Goal: Task Accomplishment & Management: Complete application form

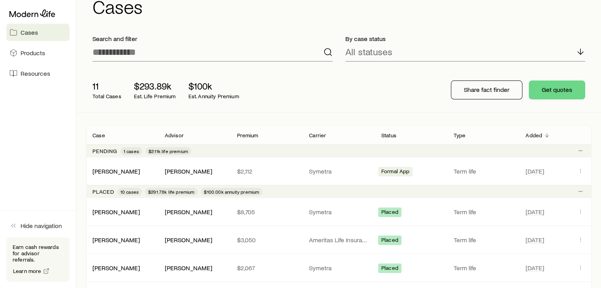
scroll to position [39, 0]
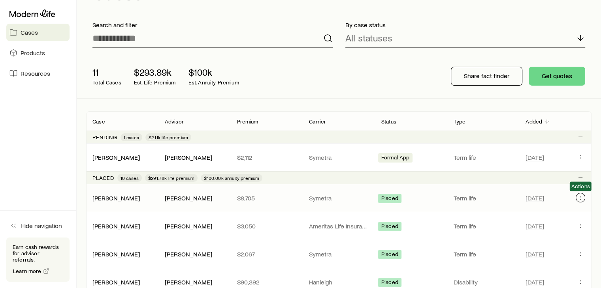
click at [580, 197] on icon "Client cases" at bounding box center [580, 198] width 6 height 6
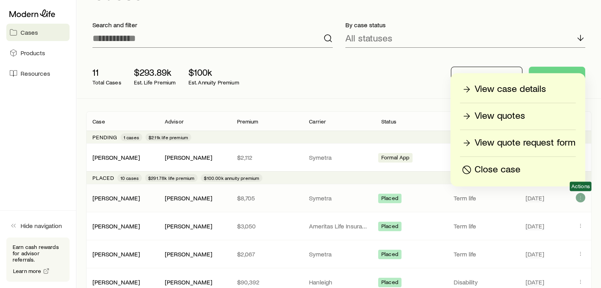
click at [575, 196] on div "[DATE] Actions" at bounding box center [555, 198] width 60 height 10
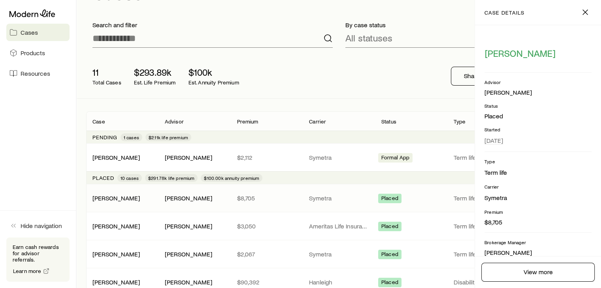
click at [372, 94] on div "11 Total Cases $293.89k Est. Life Premium $100k Est. Annuity Premium Share fact…" at bounding box center [338, 76] width 505 height 44
click at [584, 11] on icon "button" at bounding box center [584, 12] width 9 height 9
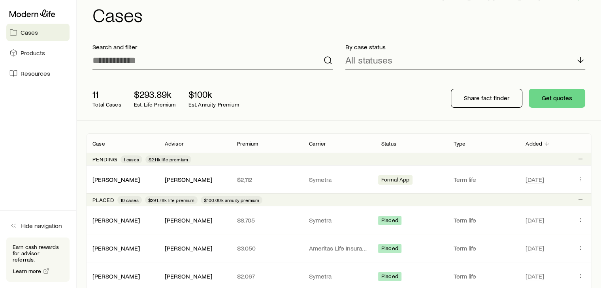
scroll to position [0, 0]
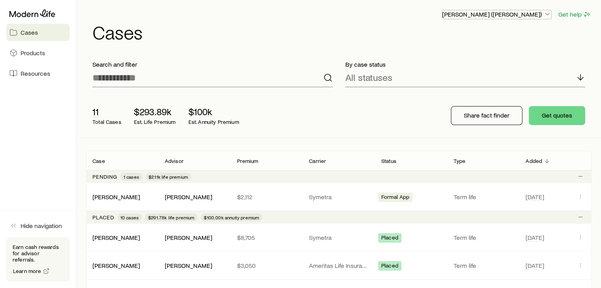
click at [543, 13] on icon "button" at bounding box center [547, 14] width 8 height 8
click at [543, 13] on p "[PERSON_NAME] ([PERSON_NAME])" at bounding box center [496, 14] width 109 height 8
click at [28, 74] on span "Resources" at bounding box center [36, 73] width 30 height 8
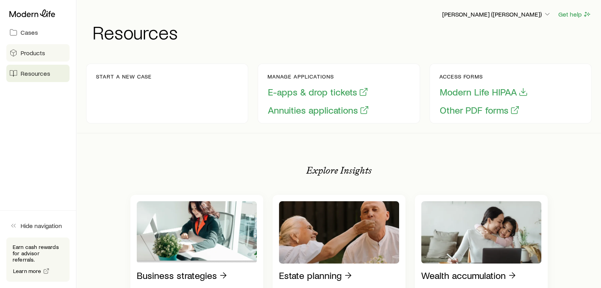
click at [30, 50] on span "Products" at bounding box center [33, 53] width 24 height 8
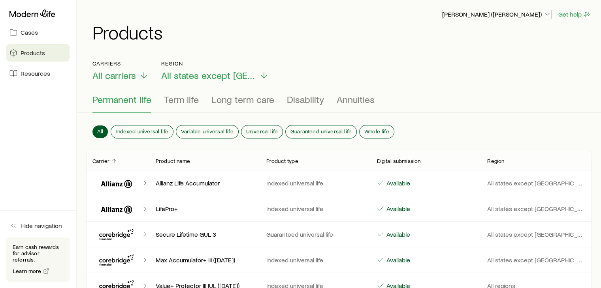
click at [517, 16] on p "[PERSON_NAME] ([PERSON_NAME])" at bounding box center [496, 14] width 109 height 8
click at [519, 16] on p "[PERSON_NAME] ([PERSON_NAME])" at bounding box center [496, 14] width 109 height 8
click at [24, 31] on span "Cases" at bounding box center [29, 32] width 17 height 8
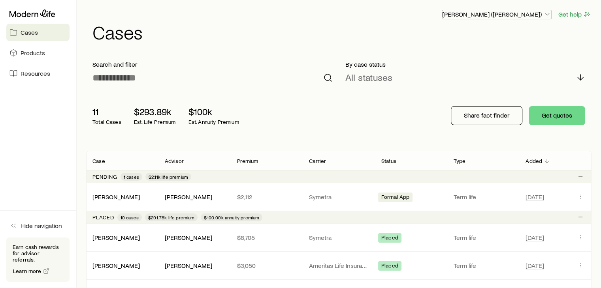
click at [541, 15] on p "[PERSON_NAME] ([PERSON_NAME])" at bounding box center [496, 14] width 109 height 8
click at [568, 12] on button "Get help" at bounding box center [575, 14] width 34 height 9
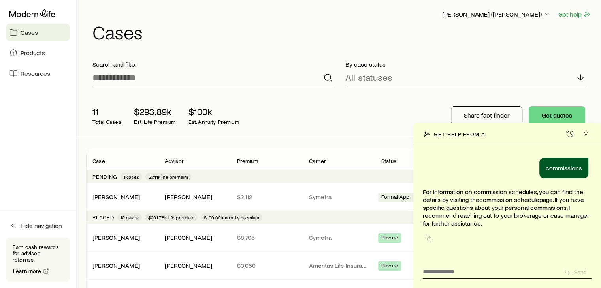
click at [565, 169] on p "commissions" at bounding box center [563, 168] width 36 height 8
click at [357, 112] on div "11 Total Cases $293.89k Est. Life Premium $100k Est. Annuity Premium Share fact…" at bounding box center [338, 116] width 505 height 44
click at [589, 135] on icon "Close" at bounding box center [586, 134] width 8 height 8
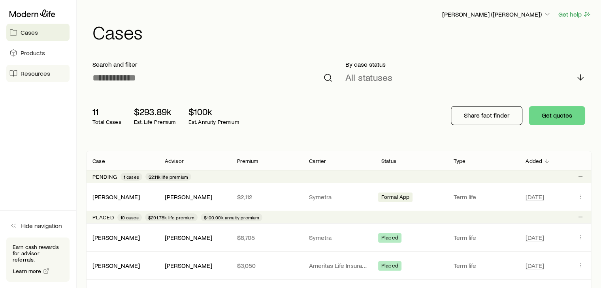
click at [24, 71] on span "Resources" at bounding box center [36, 73] width 30 height 8
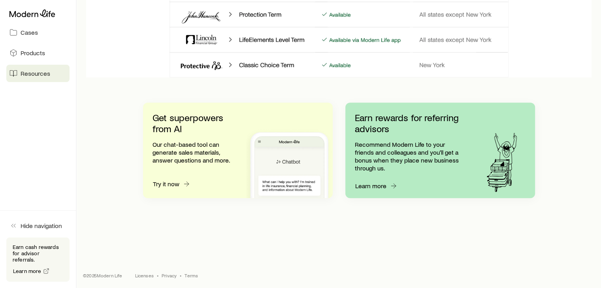
scroll to position [784, 0]
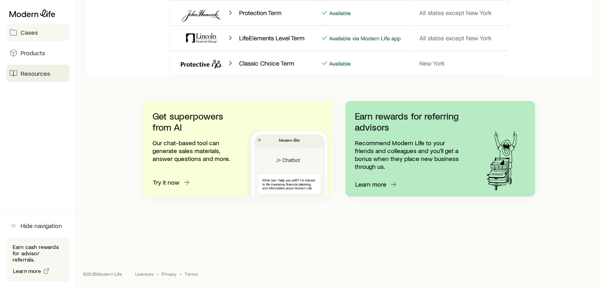
click at [28, 31] on span "Cases" at bounding box center [29, 32] width 17 height 8
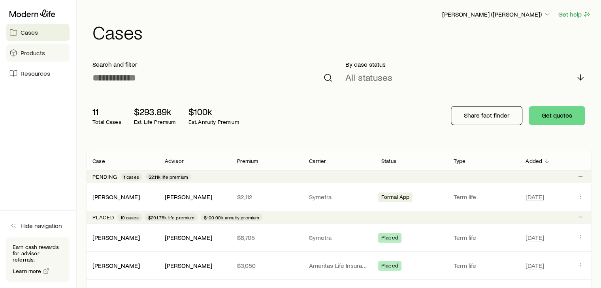
click at [38, 54] on span "Products" at bounding box center [33, 53] width 24 height 8
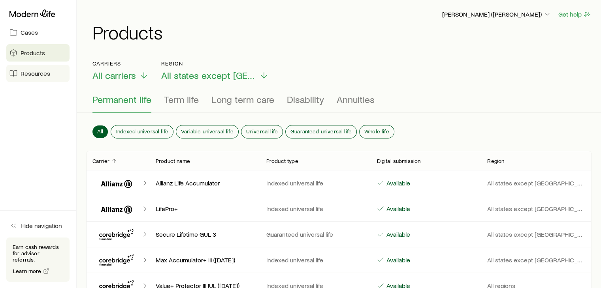
click at [28, 73] on span "Resources" at bounding box center [36, 73] width 30 height 8
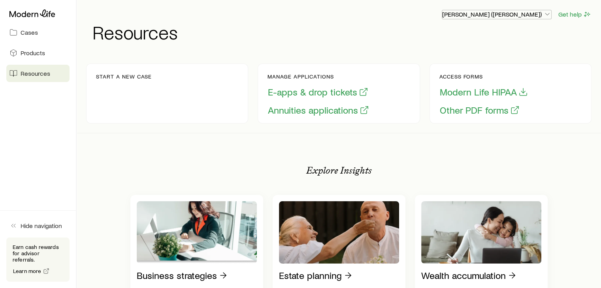
click at [546, 15] on icon "button" at bounding box center [547, 14] width 8 height 8
click at [546, 15] on polyline "button" at bounding box center [547, 14] width 4 height 2
click at [28, 32] on span "Cases" at bounding box center [29, 32] width 17 height 8
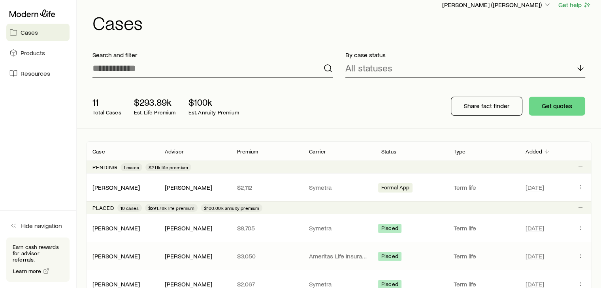
scroll to position [79, 0]
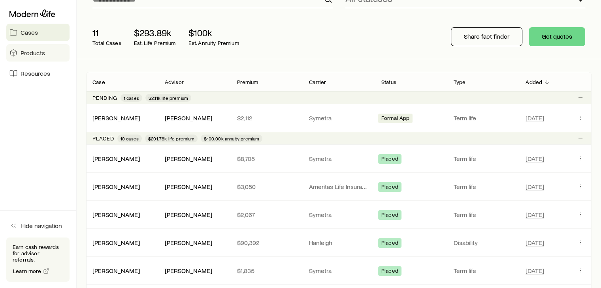
click at [34, 55] on span "Products" at bounding box center [33, 53] width 24 height 8
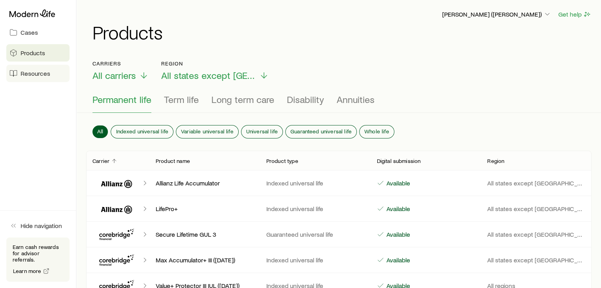
click at [32, 73] on span "Resources" at bounding box center [36, 73] width 30 height 8
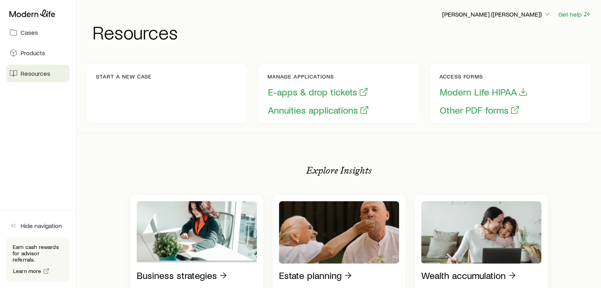
click at [298, 77] on p "Manage applications" at bounding box center [318, 76] width 102 height 6
click at [125, 77] on p "Start a new case" at bounding box center [124, 76] width 56 height 6
click at [171, 106] on div "Start a new case" at bounding box center [167, 94] width 162 height 60
click at [310, 94] on button "E-apps & drop tickets" at bounding box center [317, 92] width 101 height 12
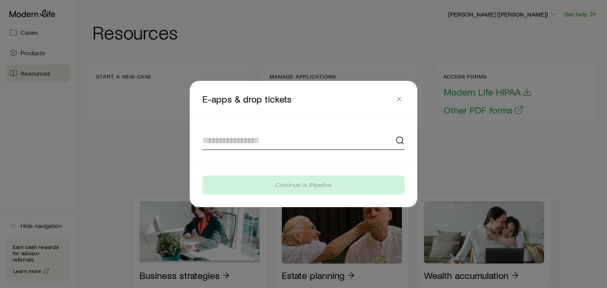
click at [267, 138] on input at bounding box center [303, 140] width 202 height 19
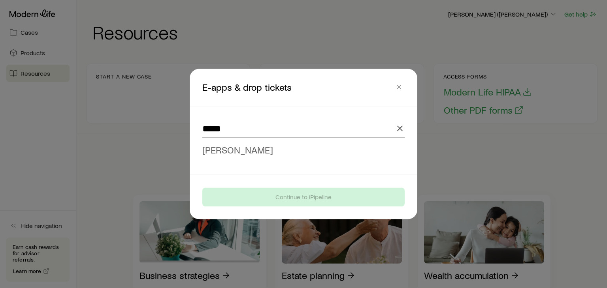
click at [249, 150] on span "[PERSON_NAME]" at bounding box center [237, 149] width 71 height 11
type input "**********"
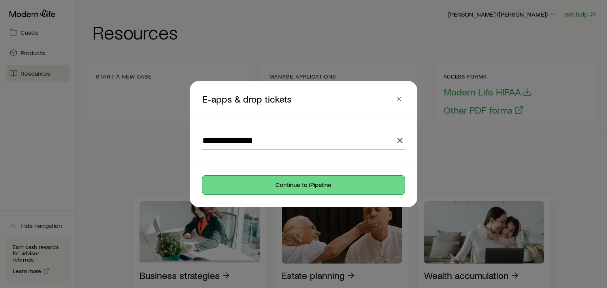
click at [293, 182] on button "Continue to iPipeline" at bounding box center [303, 185] width 202 height 19
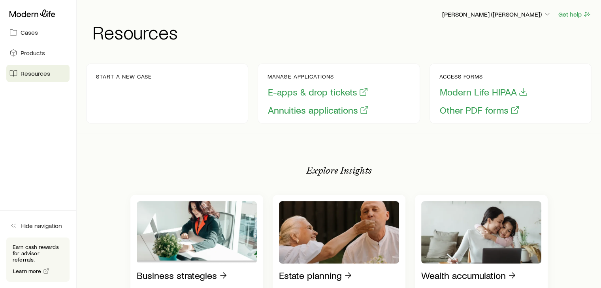
click at [117, 77] on p "Start a new case" at bounding box center [124, 76] width 56 height 6
click at [139, 95] on div "Start a new case" at bounding box center [124, 93] width 56 height 40
click at [128, 106] on div "Start a new case" at bounding box center [124, 93] width 56 height 40
click at [468, 79] on p "Access forms" at bounding box center [483, 76] width 89 height 6
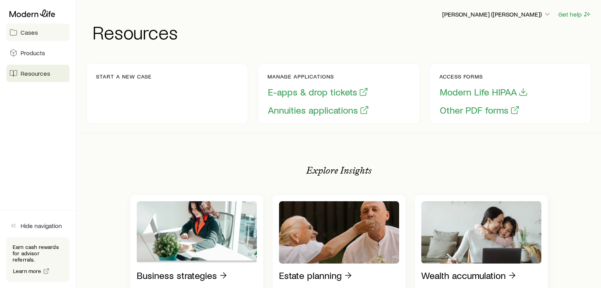
click at [38, 36] on link "Cases" at bounding box center [37, 32] width 63 height 17
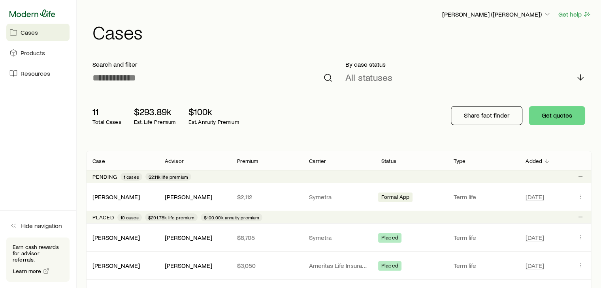
click at [32, 16] on icon at bounding box center [32, 13] width 46 height 8
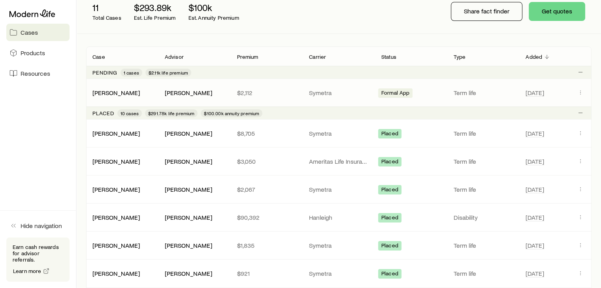
scroll to position [118, 0]
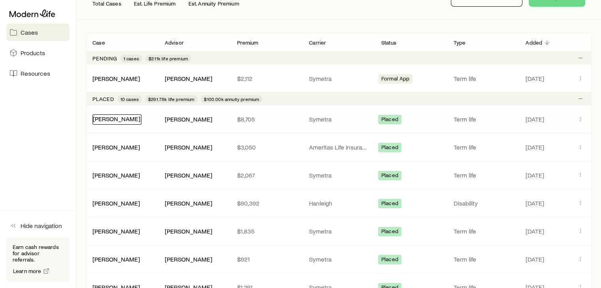
click at [107, 119] on link "[PERSON_NAME]" at bounding box center [116, 119] width 47 height 8
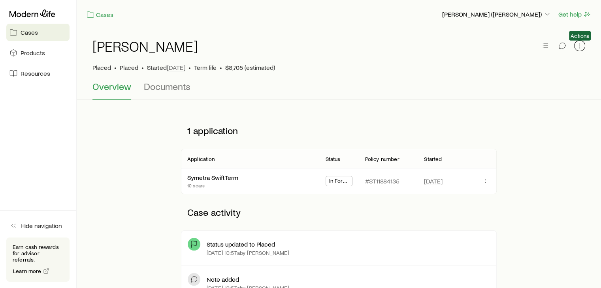
click at [577, 45] on icon "button" at bounding box center [579, 46] width 8 height 8
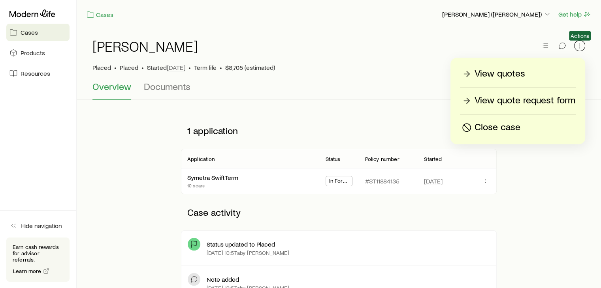
click at [577, 45] on icon "button" at bounding box center [579, 46] width 8 height 8
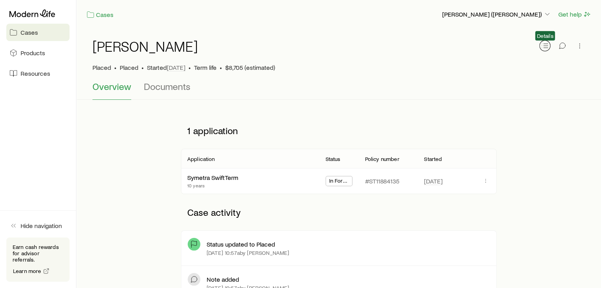
click at [546, 45] on icon "button" at bounding box center [545, 46] width 8 height 8
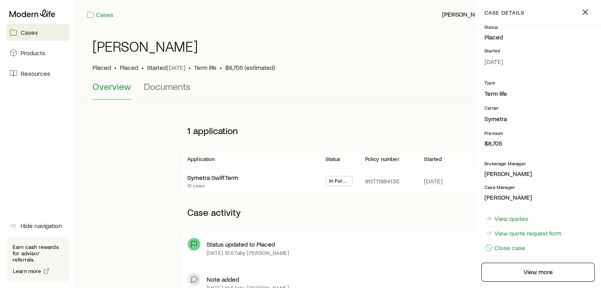
scroll to position [89, 0]
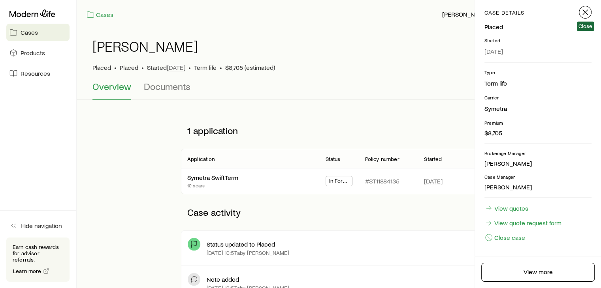
click at [586, 10] on icon "button" at bounding box center [584, 12] width 9 height 9
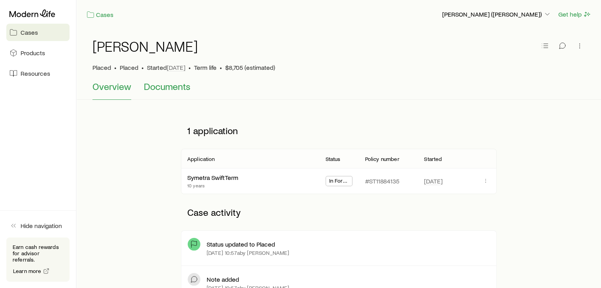
click at [161, 87] on span "Documents" at bounding box center [167, 86] width 47 height 11
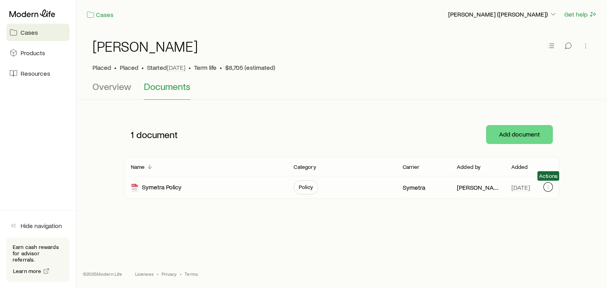
click at [549, 185] on icon "button" at bounding box center [548, 187] width 6 height 6
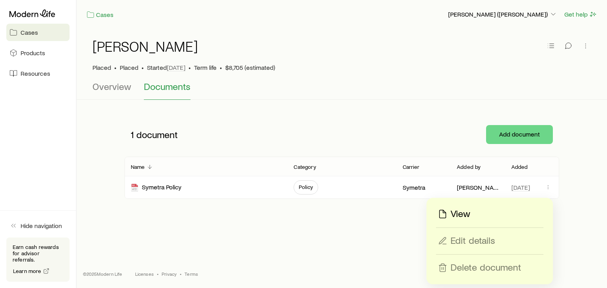
click at [591, 203] on div "[PERSON_NAME] Placed • Placed • Started [DATE] • Term life • $8,705 (estimated)…" at bounding box center [342, 120] width 530 height 183
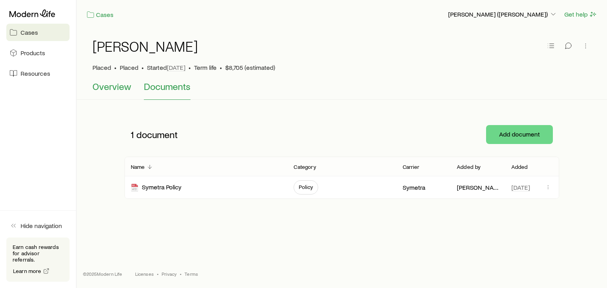
click at [96, 87] on span "Overview" at bounding box center [111, 86] width 39 height 11
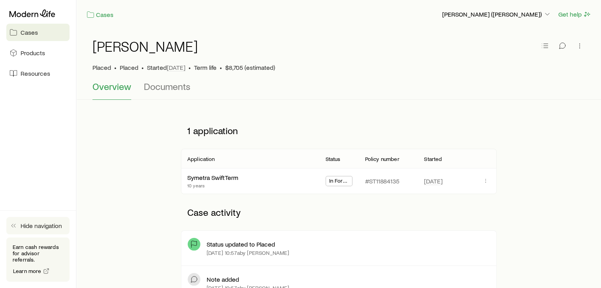
click at [24, 230] on span "Hide navigation" at bounding box center [41, 226] width 41 height 8
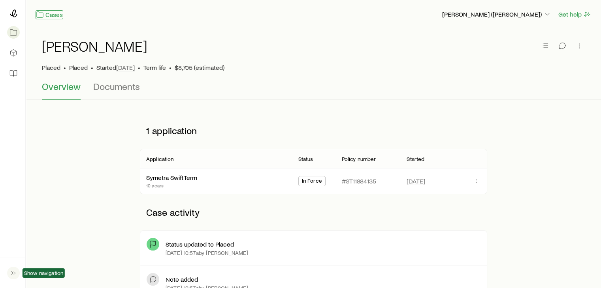
click at [49, 14] on link "Cases" at bounding box center [50, 14] width 28 height 9
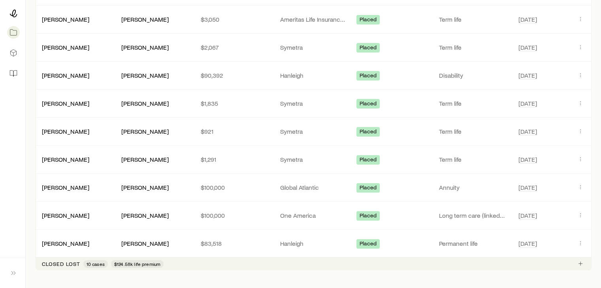
scroll to position [293, 0]
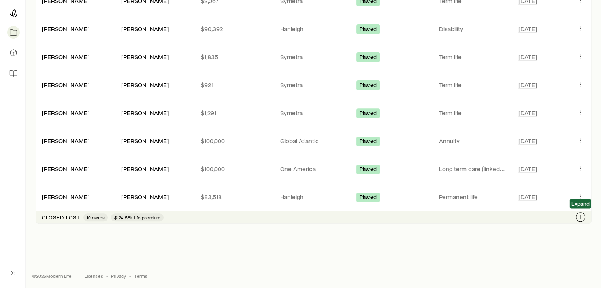
click at [581, 215] on icon "Client cases" at bounding box center [580, 217] width 6 height 6
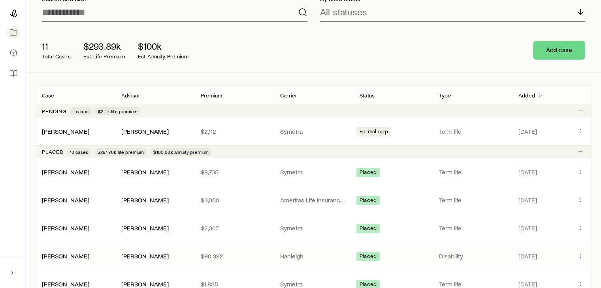
scroll to position [0, 0]
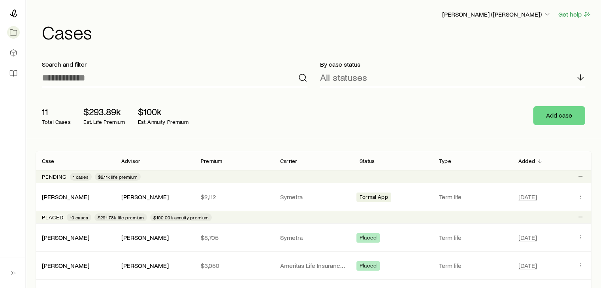
click at [93, 118] on div "$293.89k Est. Life Premium" at bounding box center [104, 115] width 42 height 19
click at [546, 12] on icon "button" at bounding box center [547, 14] width 8 height 8
click at [540, 13] on p "[PERSON_NAME] ([PERSON_NAME])" at bounding box center [496, 14] width 109 height 8
click at [481, 37] on span "Sign out" at bounding box center [485, 36] width 22 height 8
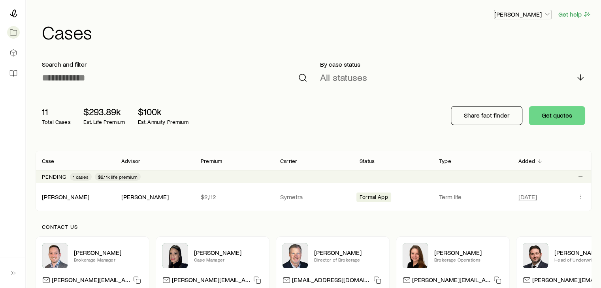
click at [541, 12] on p "[PERSON_NAME]" at bounding box center [522, 14] width 57 height 8
